Goal: Task Accomplishment & Management: Use online tool/utility

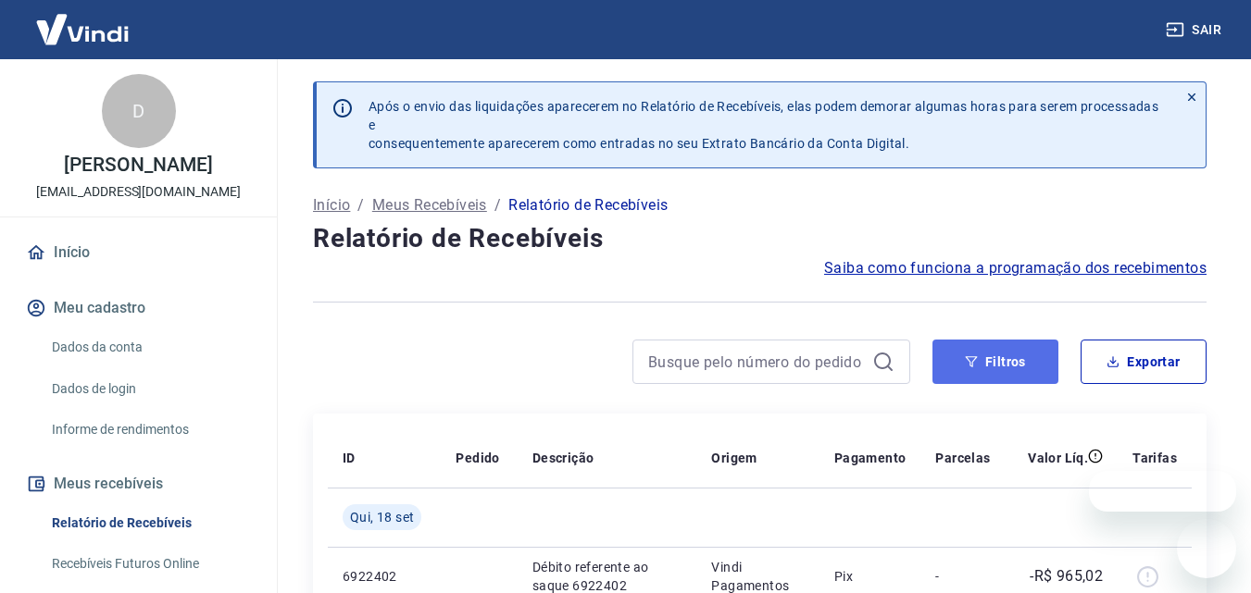
click at [978, 353] on button "Filtros" at bounding box center [995, 362] width 126 height 44
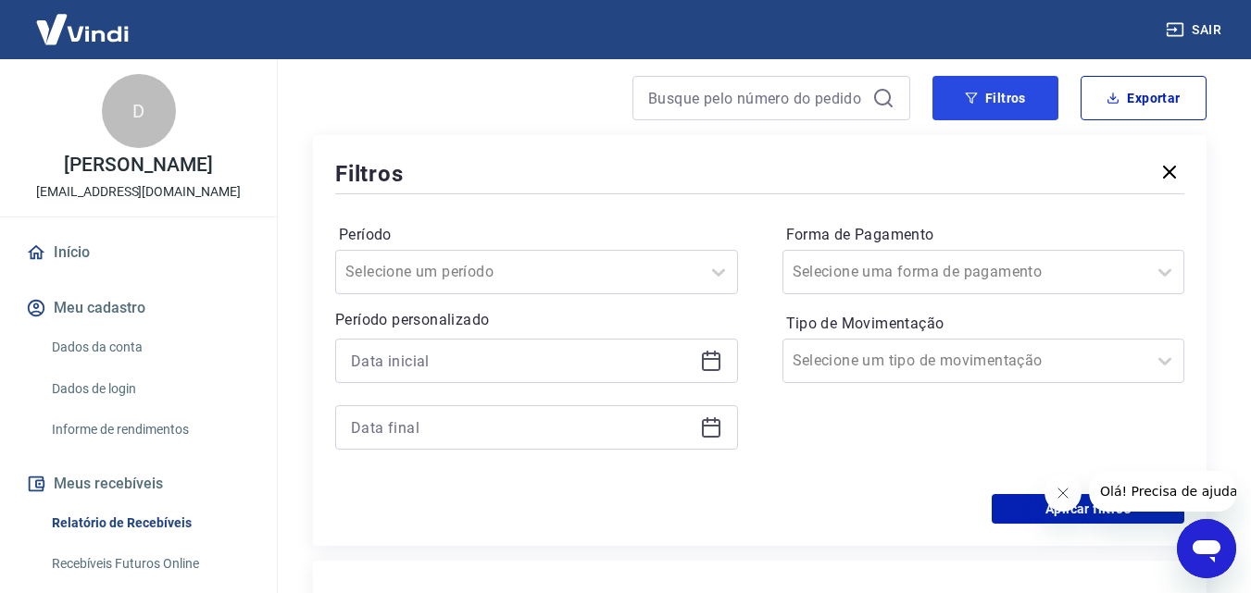
scroll to position [278, 0]
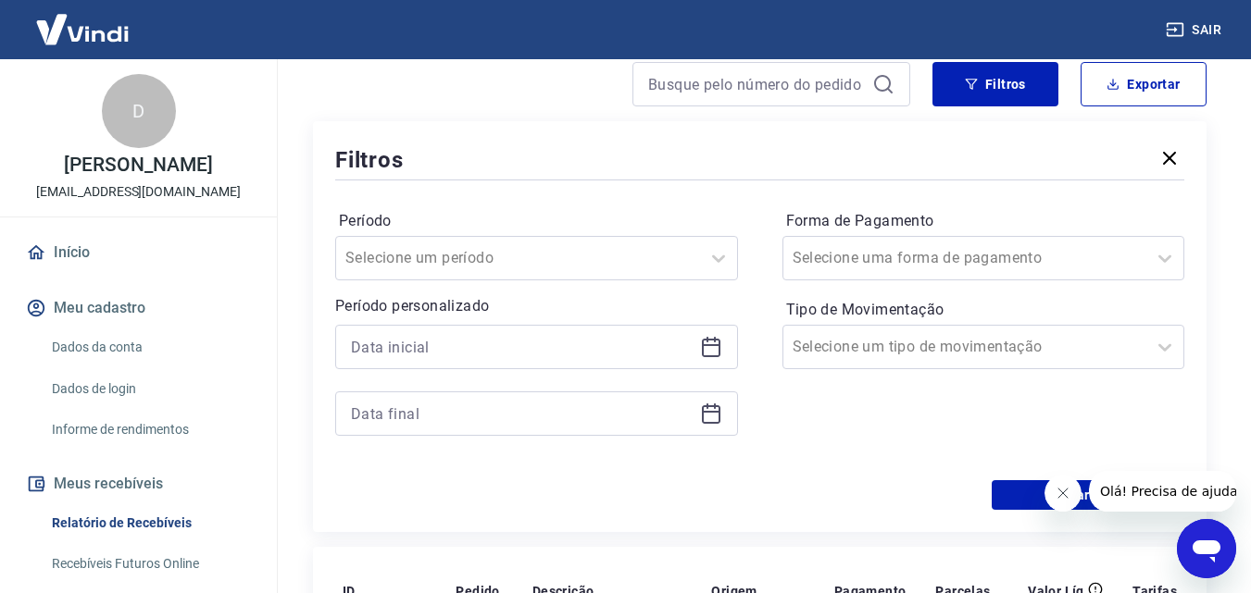
click at [709, 340] on icon at bounding box center [711, 348] width 19 height 19
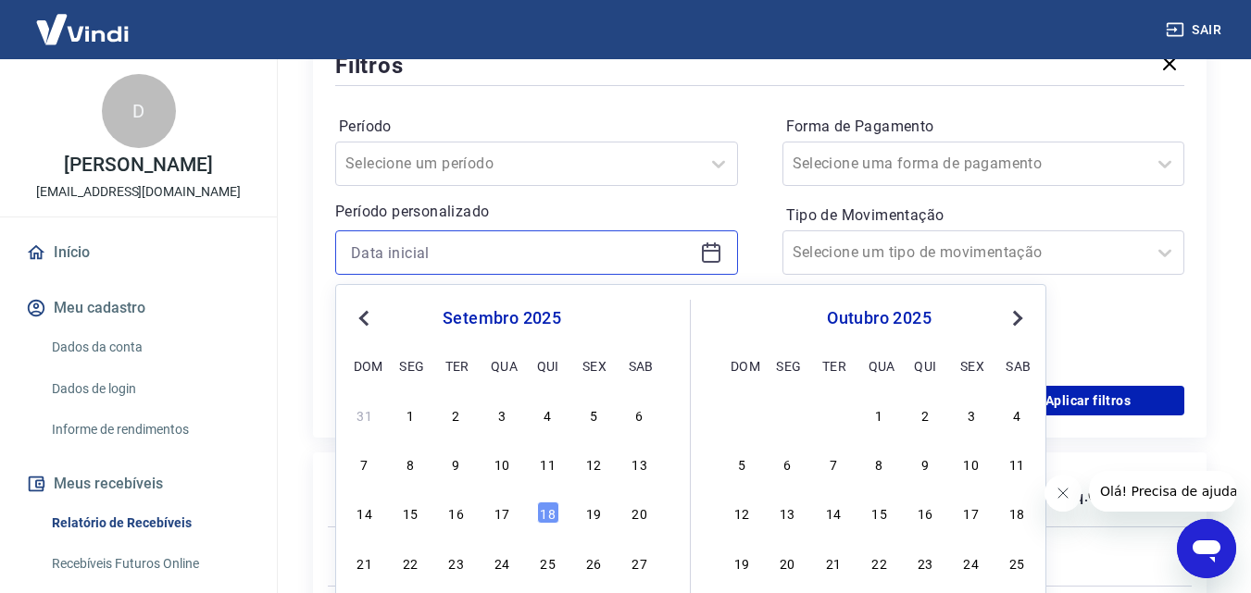
scroll to position [463, 0]
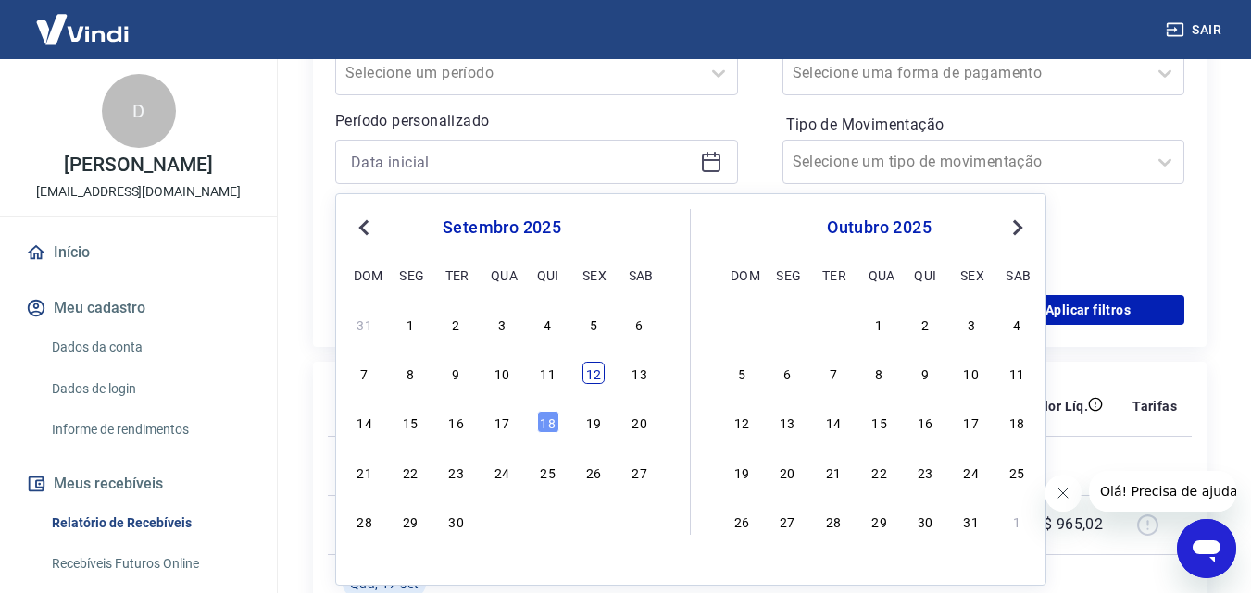
click at [599, 376] on div "12" at bounding box center [593, 373] width 22 height 22
type input "[DATE]"
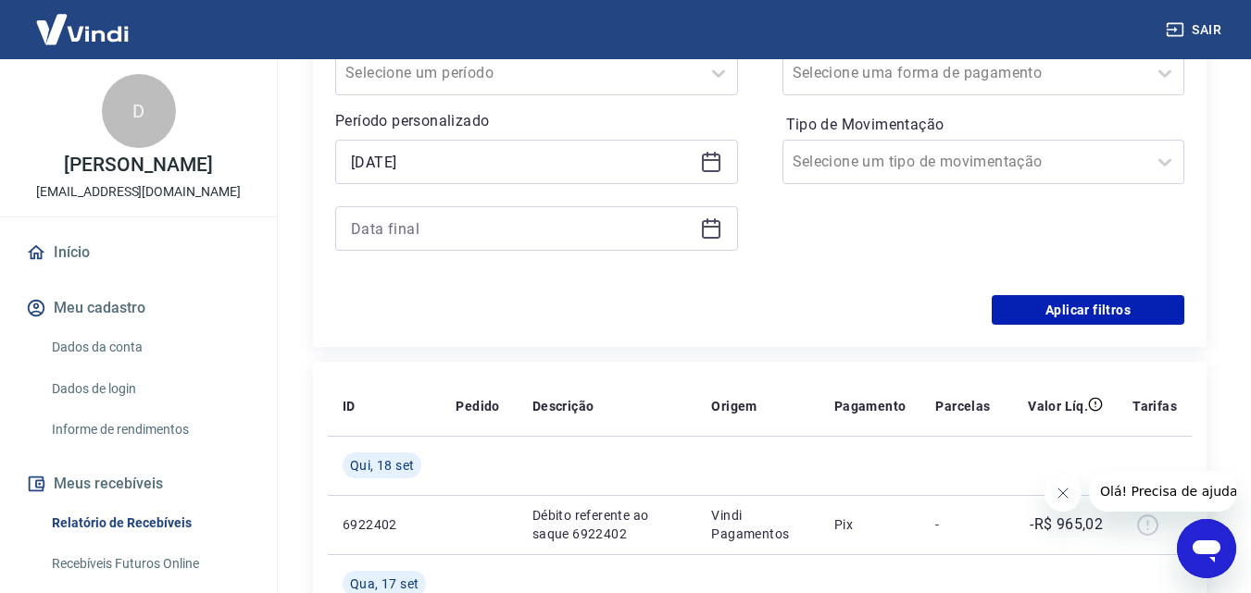
click at [714, 226] on icon at bounding box center [711, 227] width 19 height 2
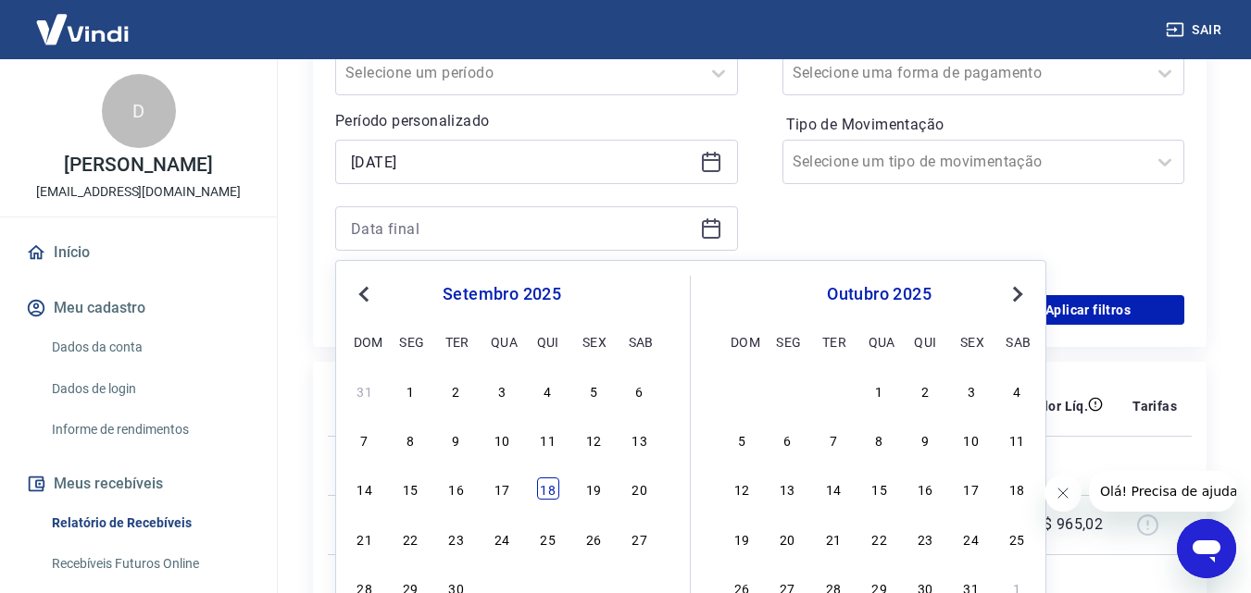
click at [543, 491] on div "18" at bounding box center [548, 489] width 22 height 22
type input "[DATE]"
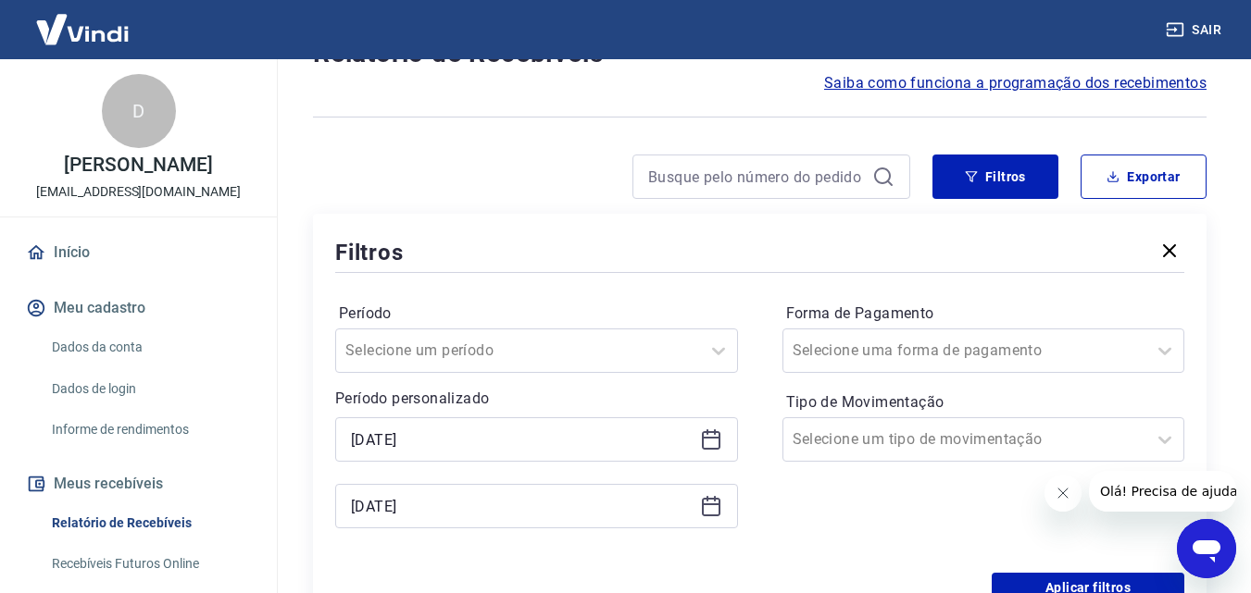
scroll to position [278, 0]
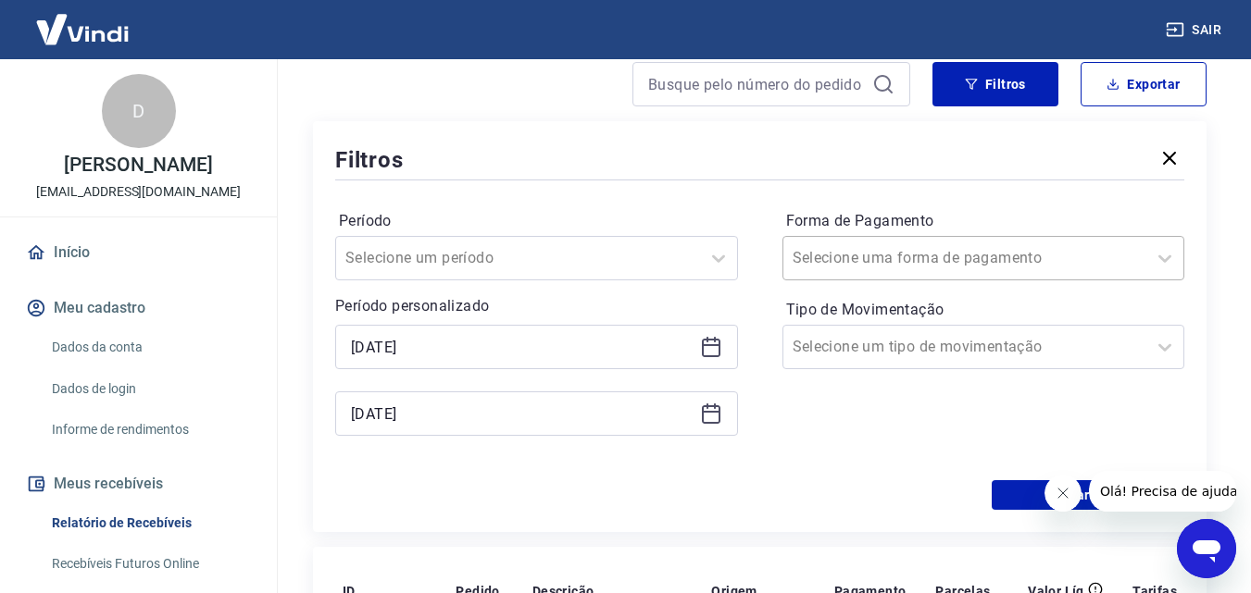
click at [992, 264] on div at bounding box center [964, 258] width 345 height 26
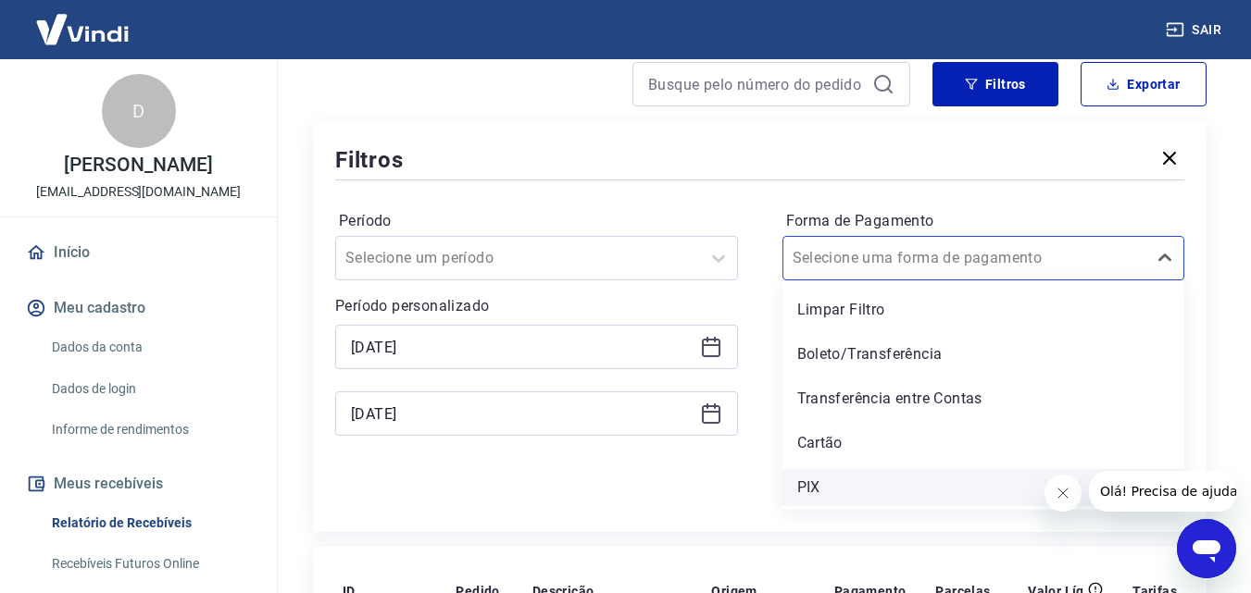
click at [839, 475] on div "PIX" at bounding box center [983, 487] width 403 height 37
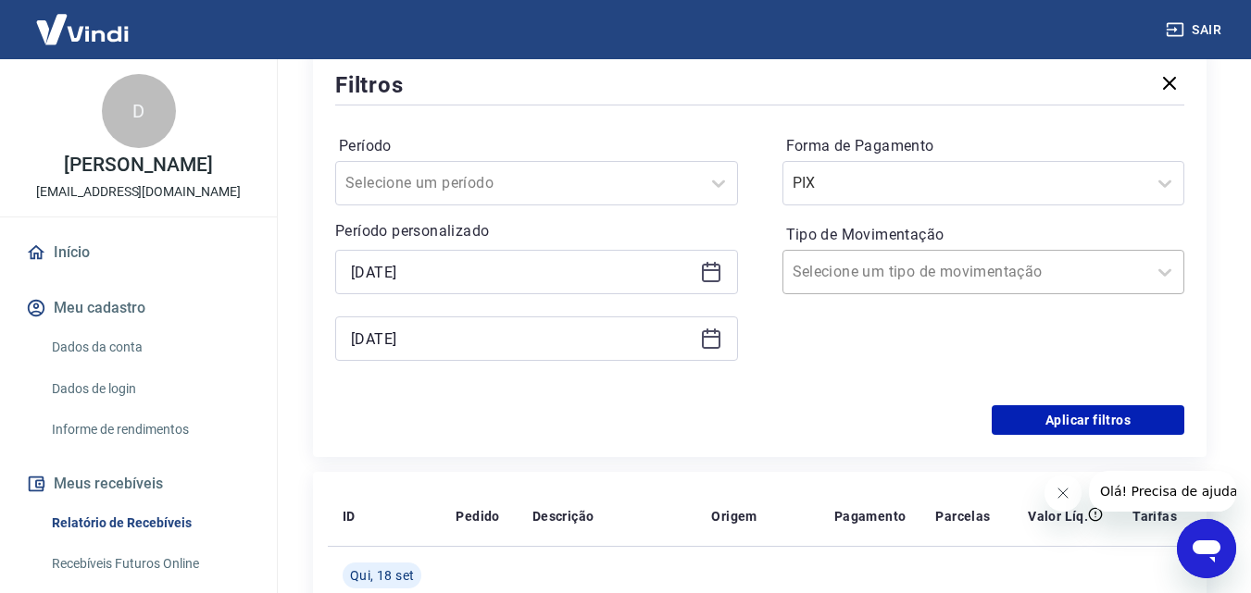
scroll to position [463, 0]
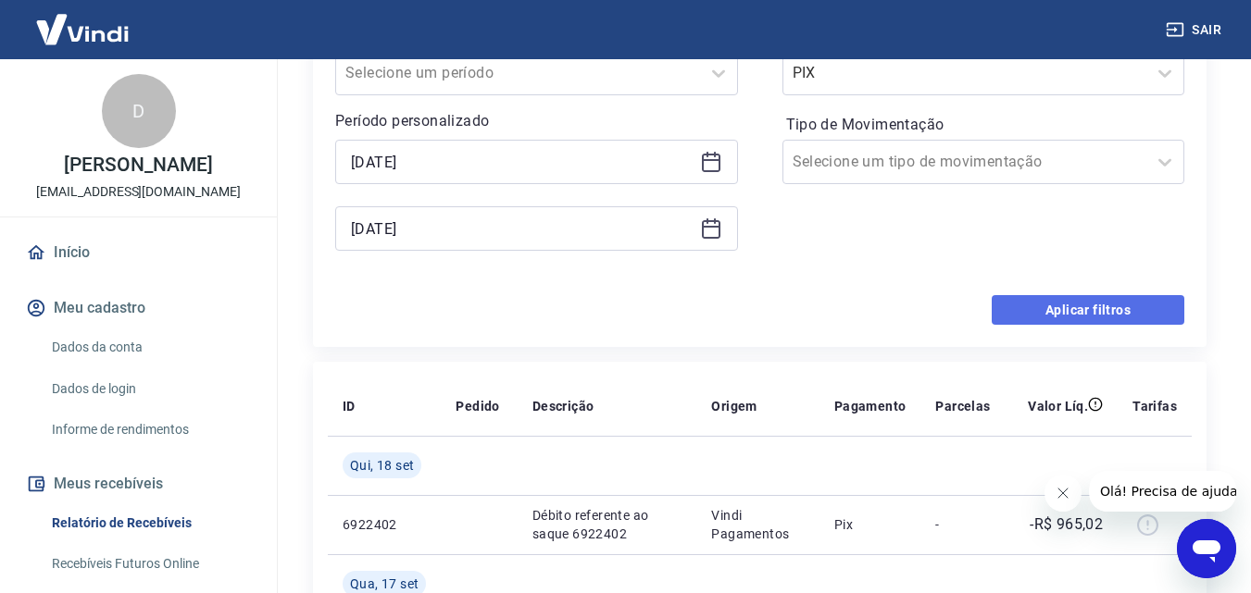
click at [1101, 310] on button "Aplicar filtros" at bounding box center [1087, 310] width 193 height 30
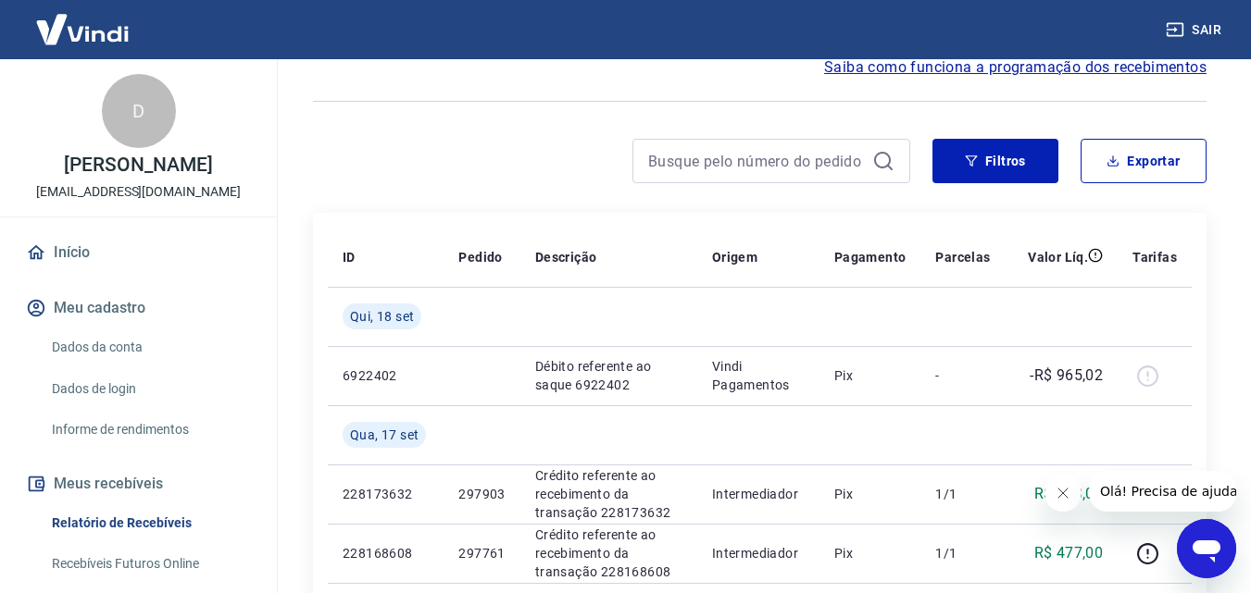
scroll to position [93, 0]
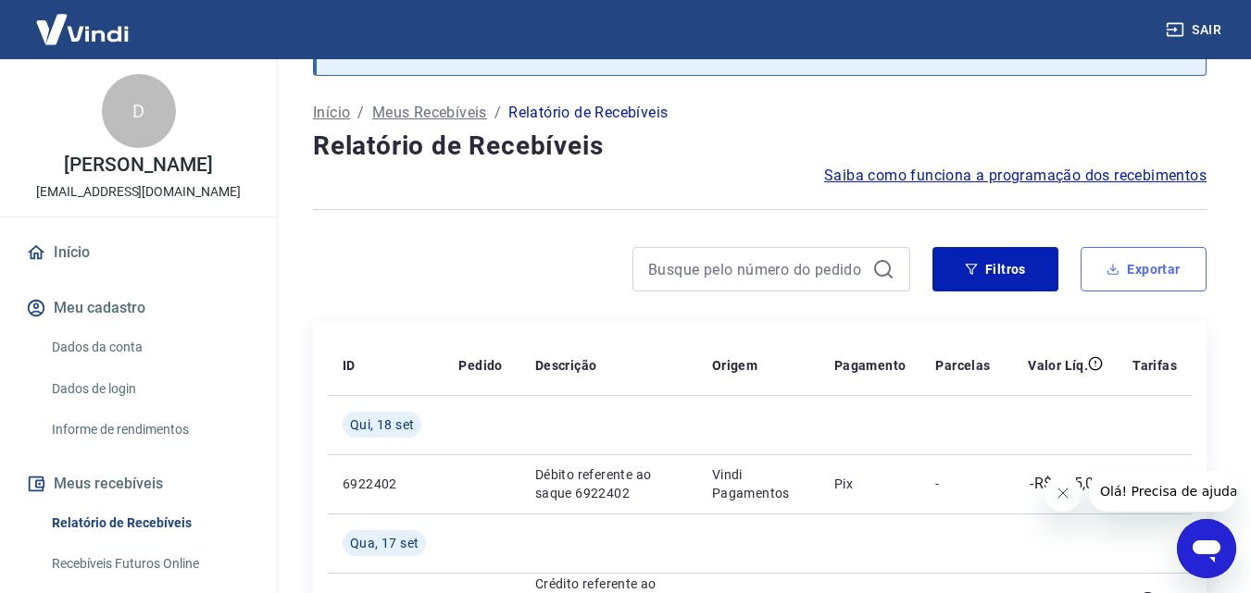
click at [1164, 265] on button "Exportar" at bounding box center [1143, 269] width 126 height 44
type input "[DATE]"
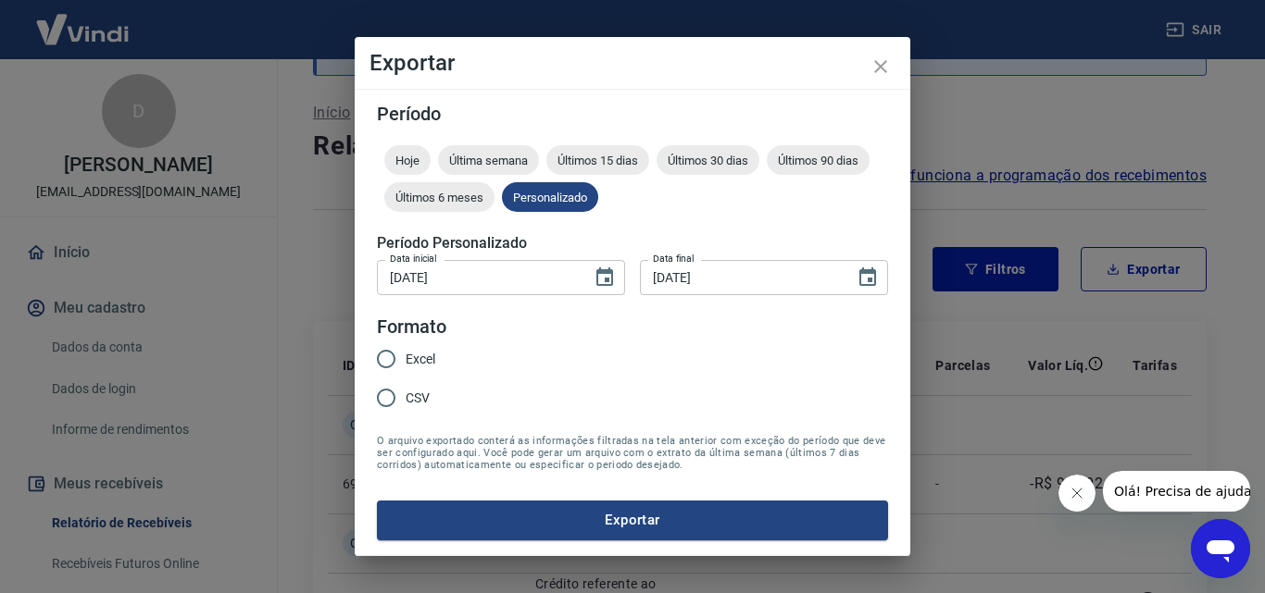
click at [384, 358] on input "Excel" at bounding box center [386, 359] width 39 height 39
radio input "true"
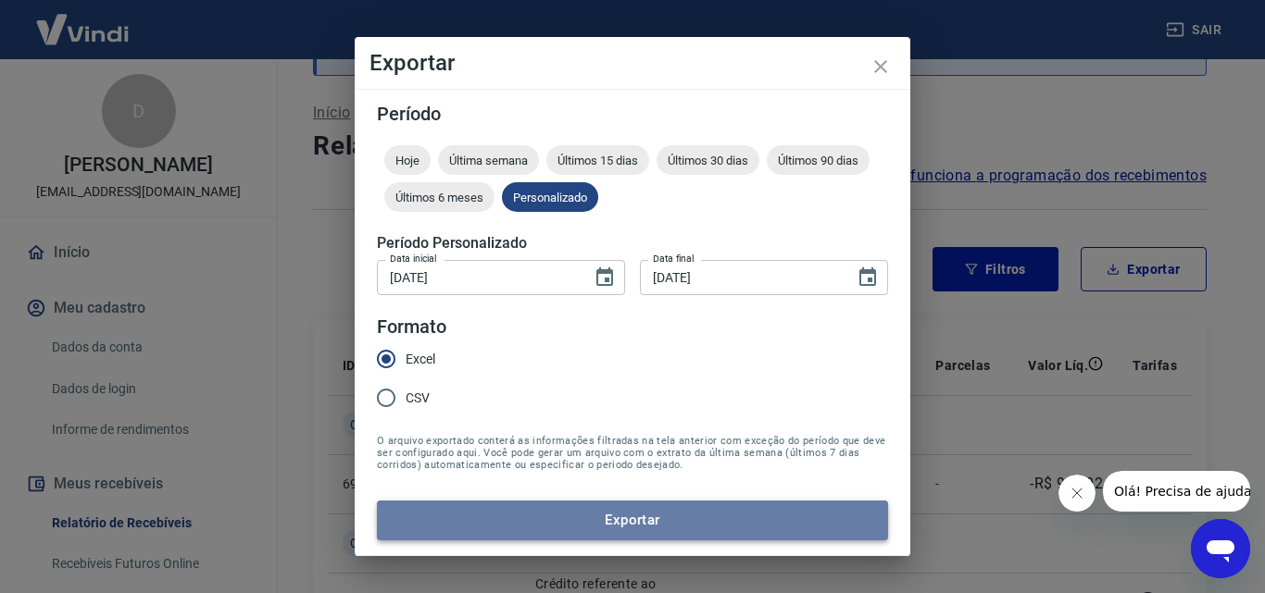
click at [617, 526] on button "Exportar" at bounding box center [632, 520] width 511 height 39
